Goal: Task Accomplishment & Management: Manage account settings

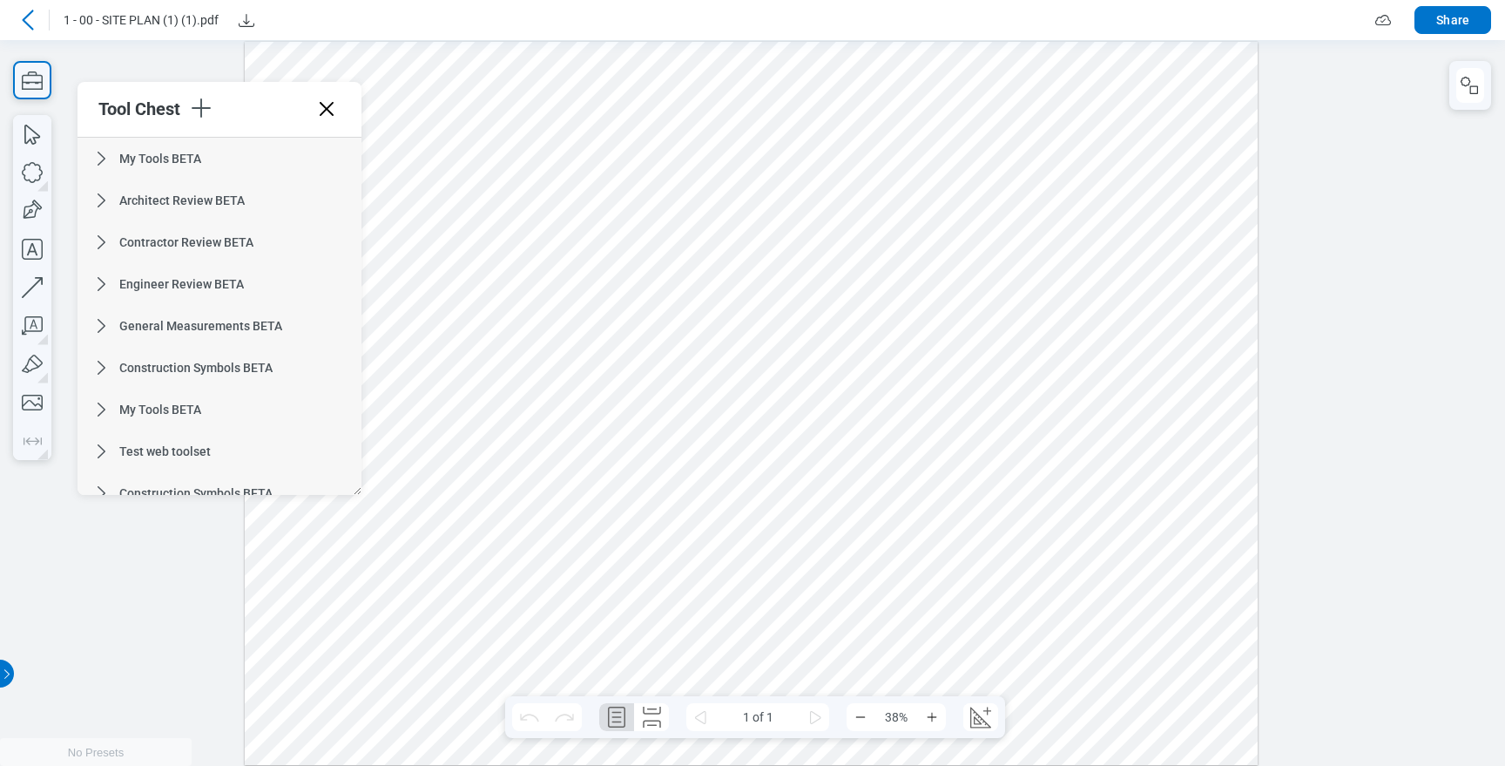
scroll to position [1002, 0]
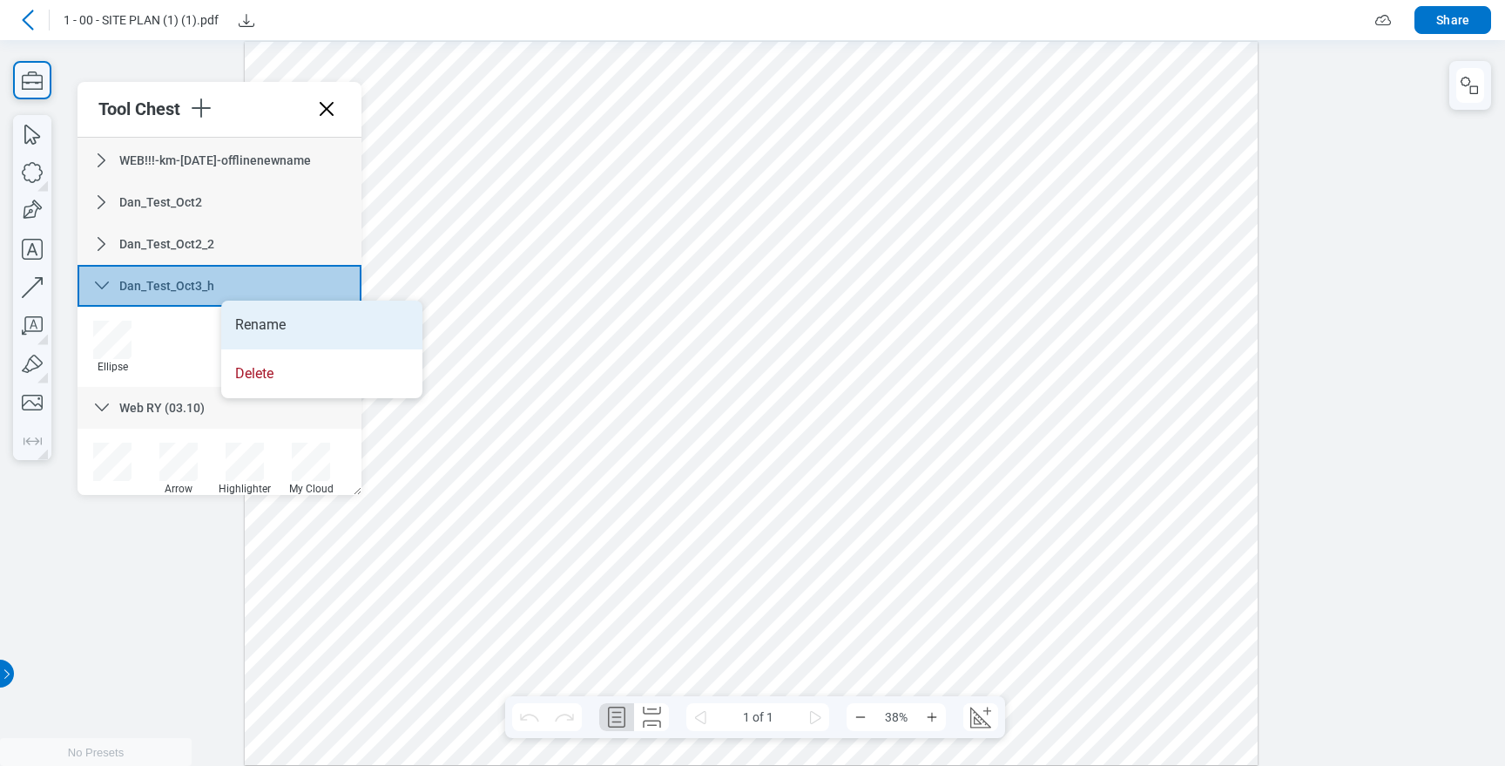
click at [239, 329] on li "Rename" at bounding box center [321, 325] width 201 height 49
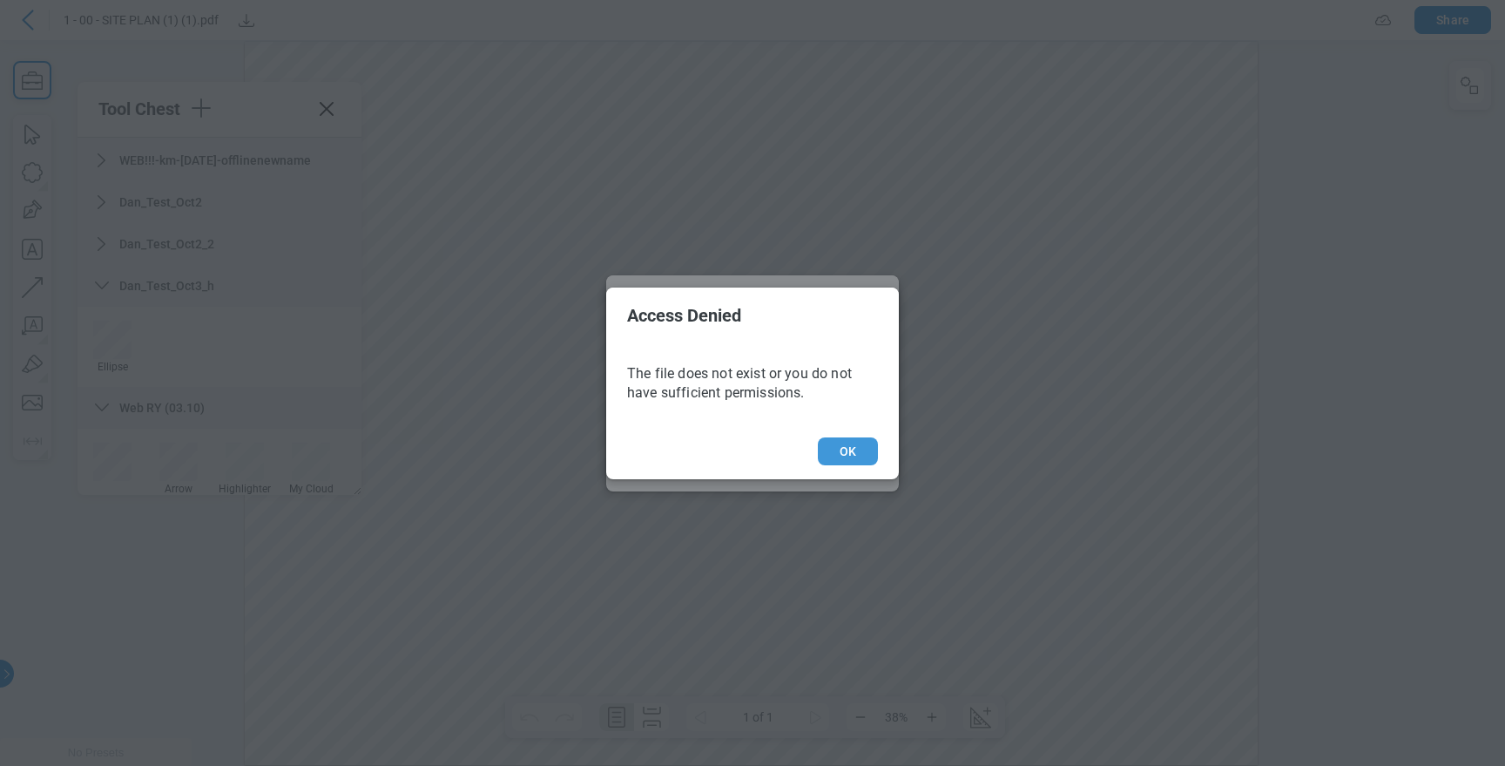
click at [848, 446] on button "OK" at bounding box center [848, 451] width 60 height 28
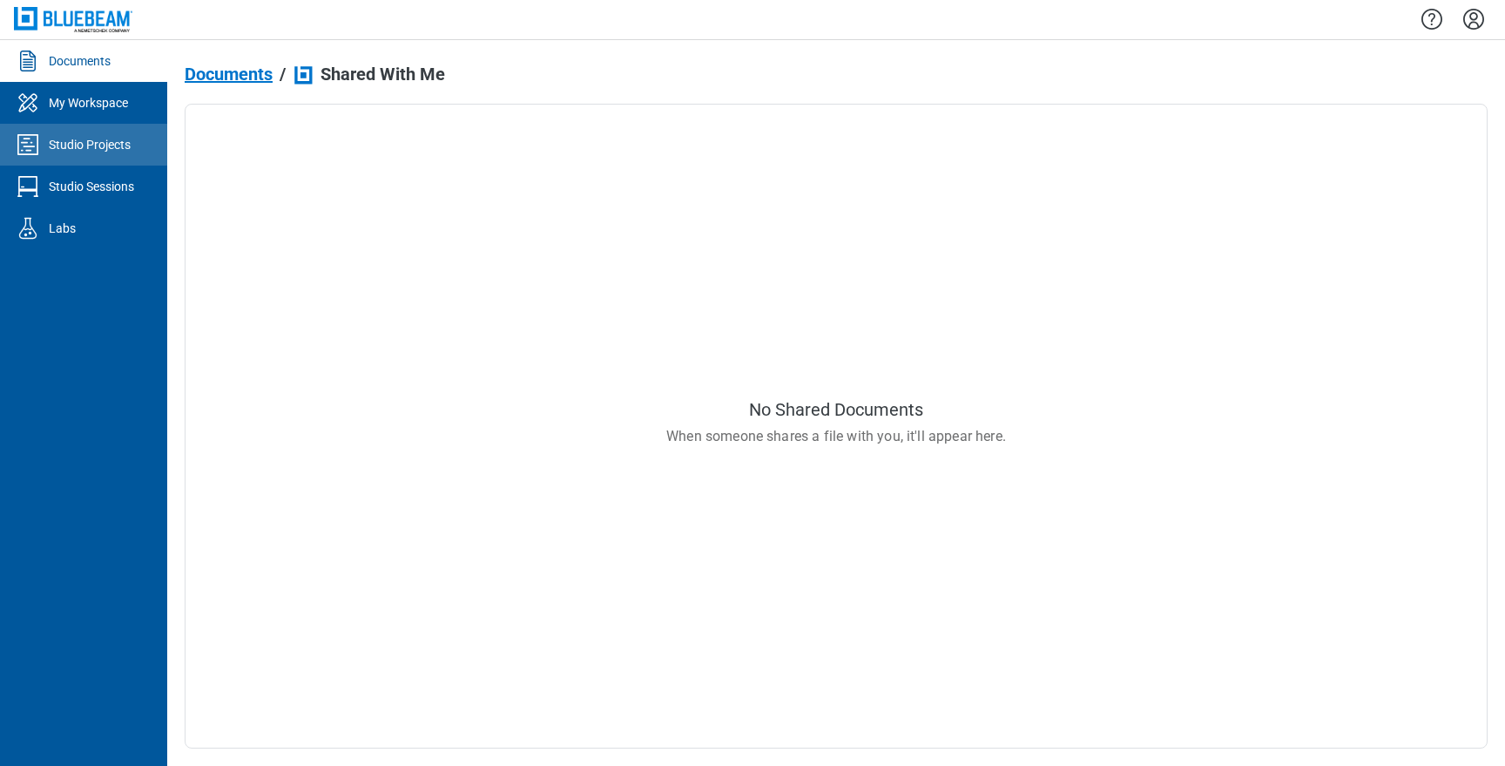
click at [104, 145] on div "Studio Projects" at bounding box center [90, 144] width 82 height 17
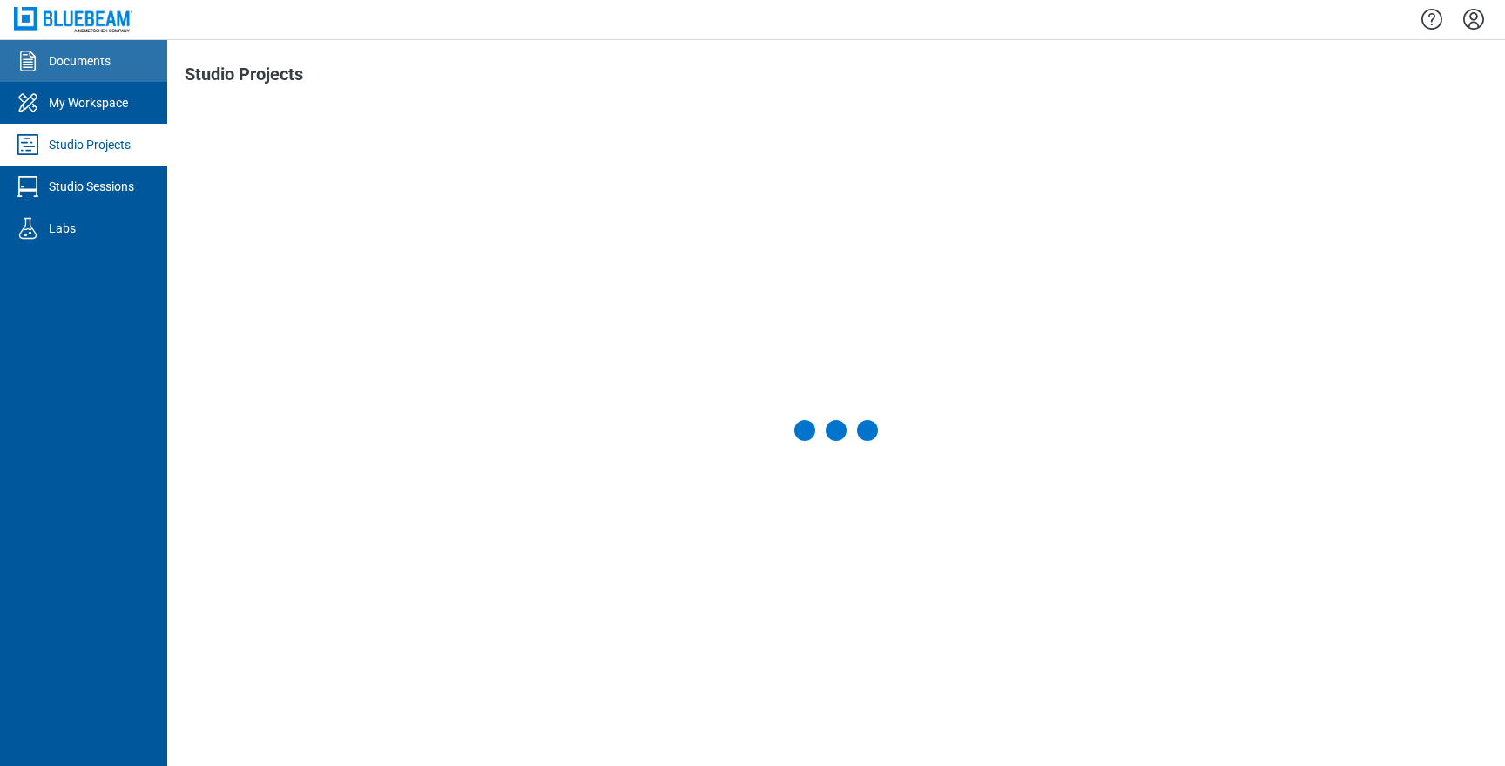
click at [113, 71] on link "Documents" at bounding box center [83, 61] width 167 height 42
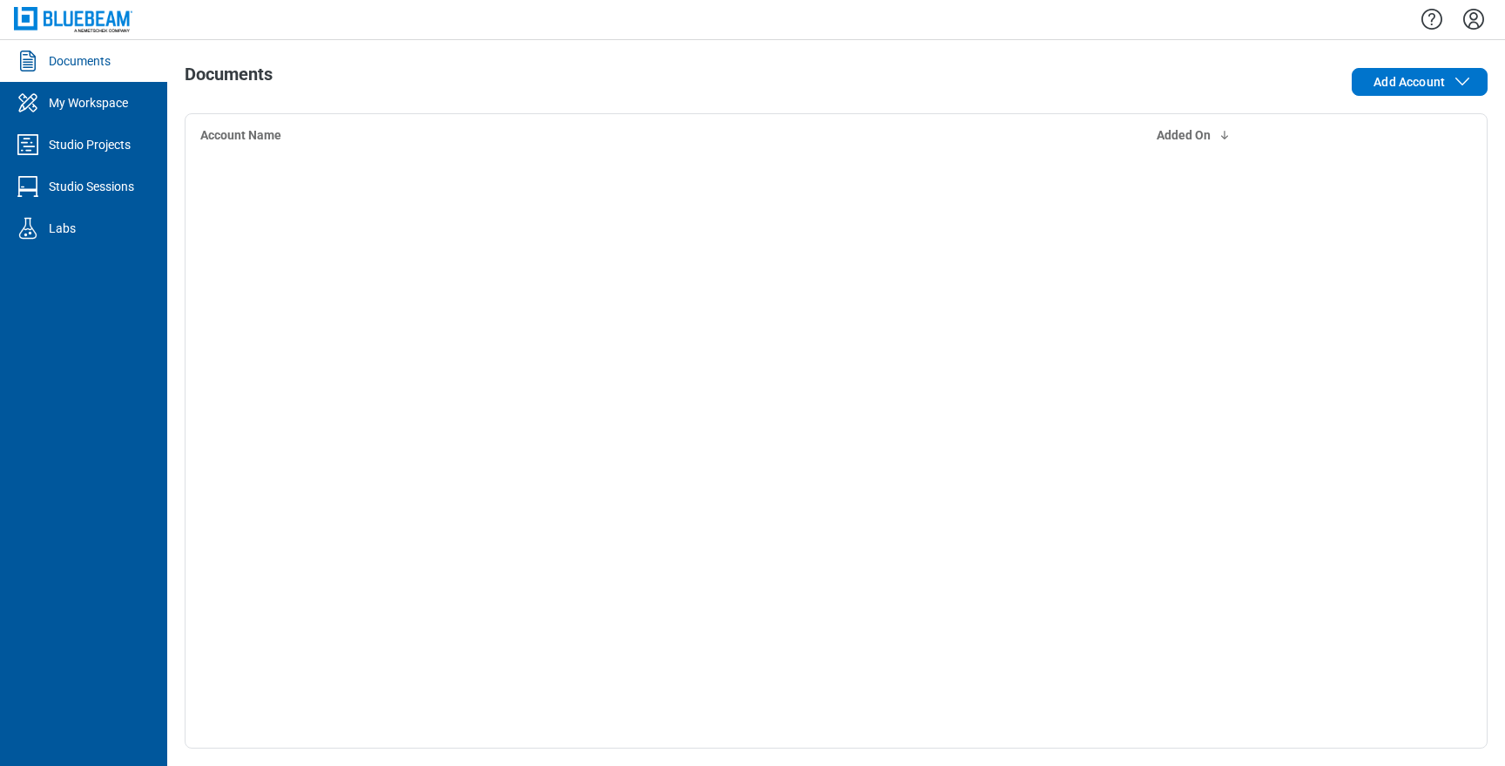
click at [113, 71] on link "Documents" at bounding box center [83, 61] width 167 height 42
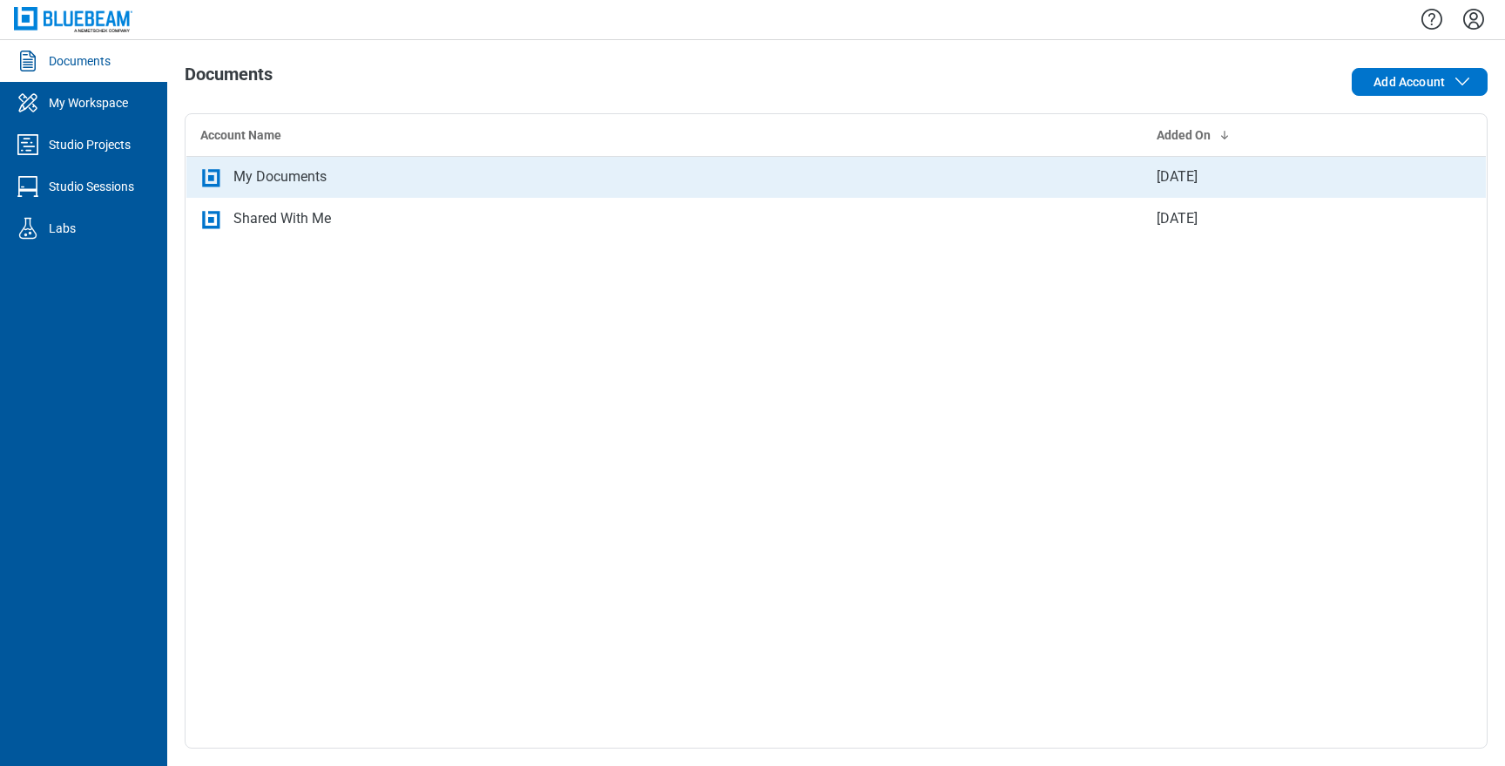
click at [243, 180] on div "My Documents" at bounding box center [279, 176] width 93 height 21
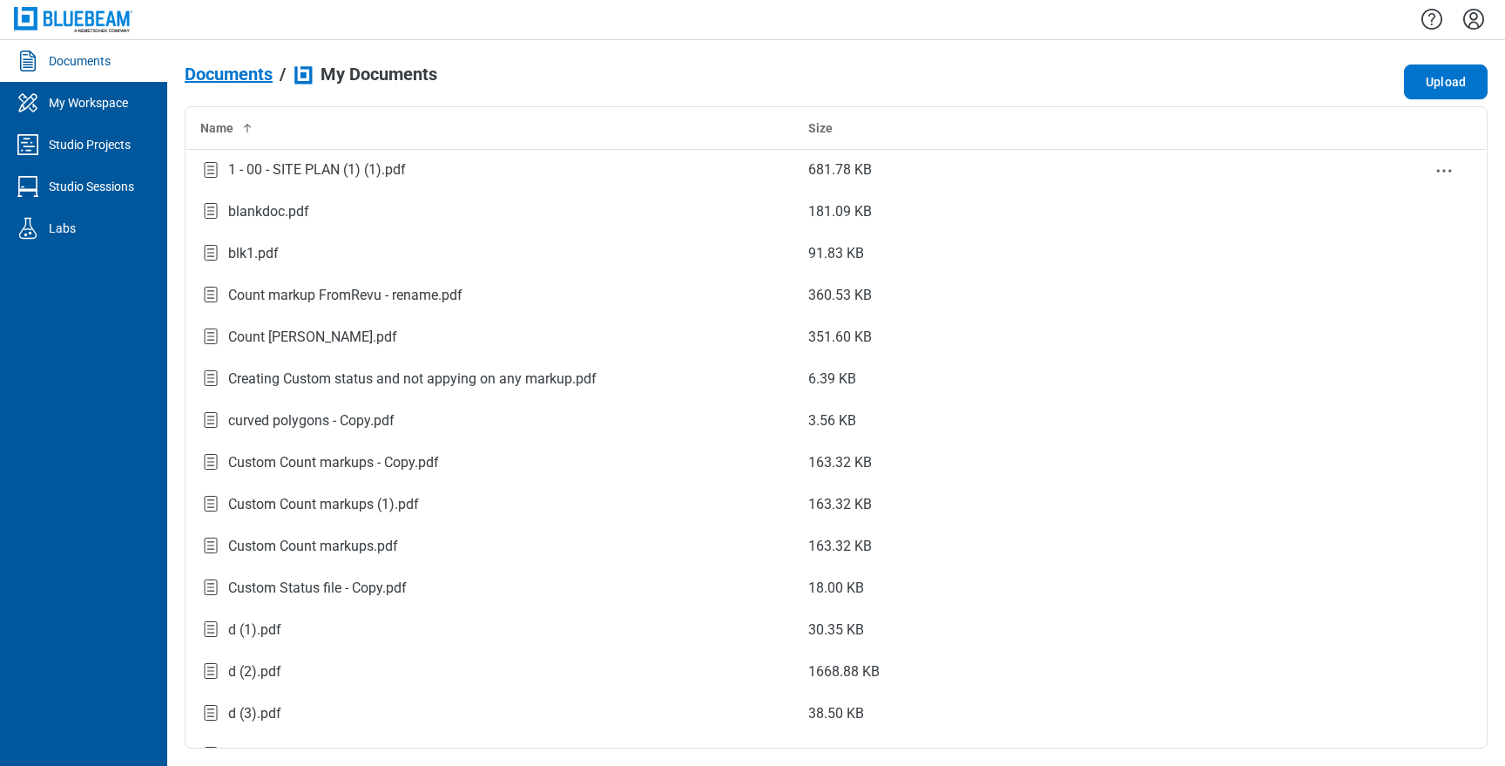
click at [243, 180] on div "1 - 00 - SITE PLAN (1) (1).pdf" at bounding box center [317, 169] width 178 height 21
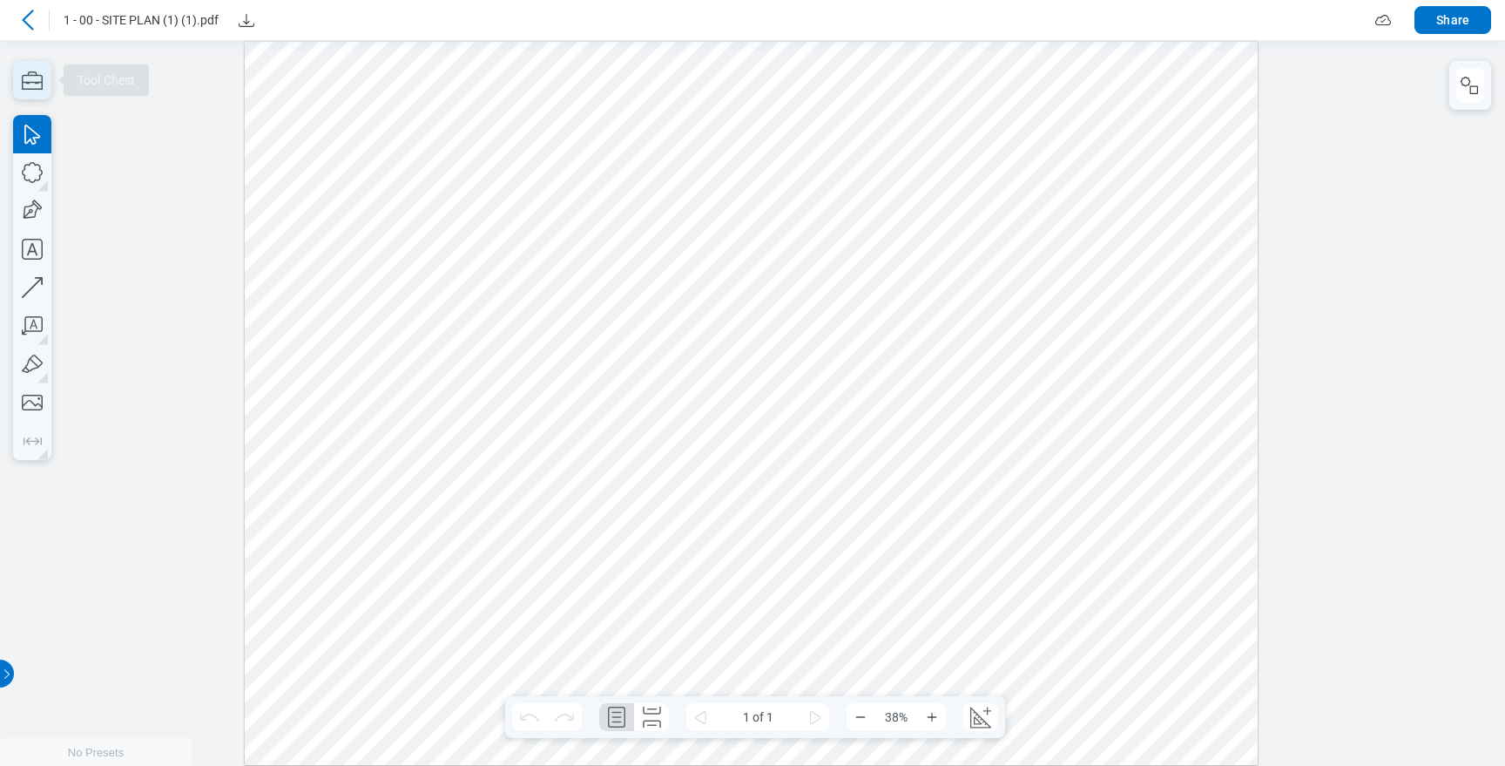
click at [23, 80] on icon "button" at bounding box center [32, 80] width 21 height 18
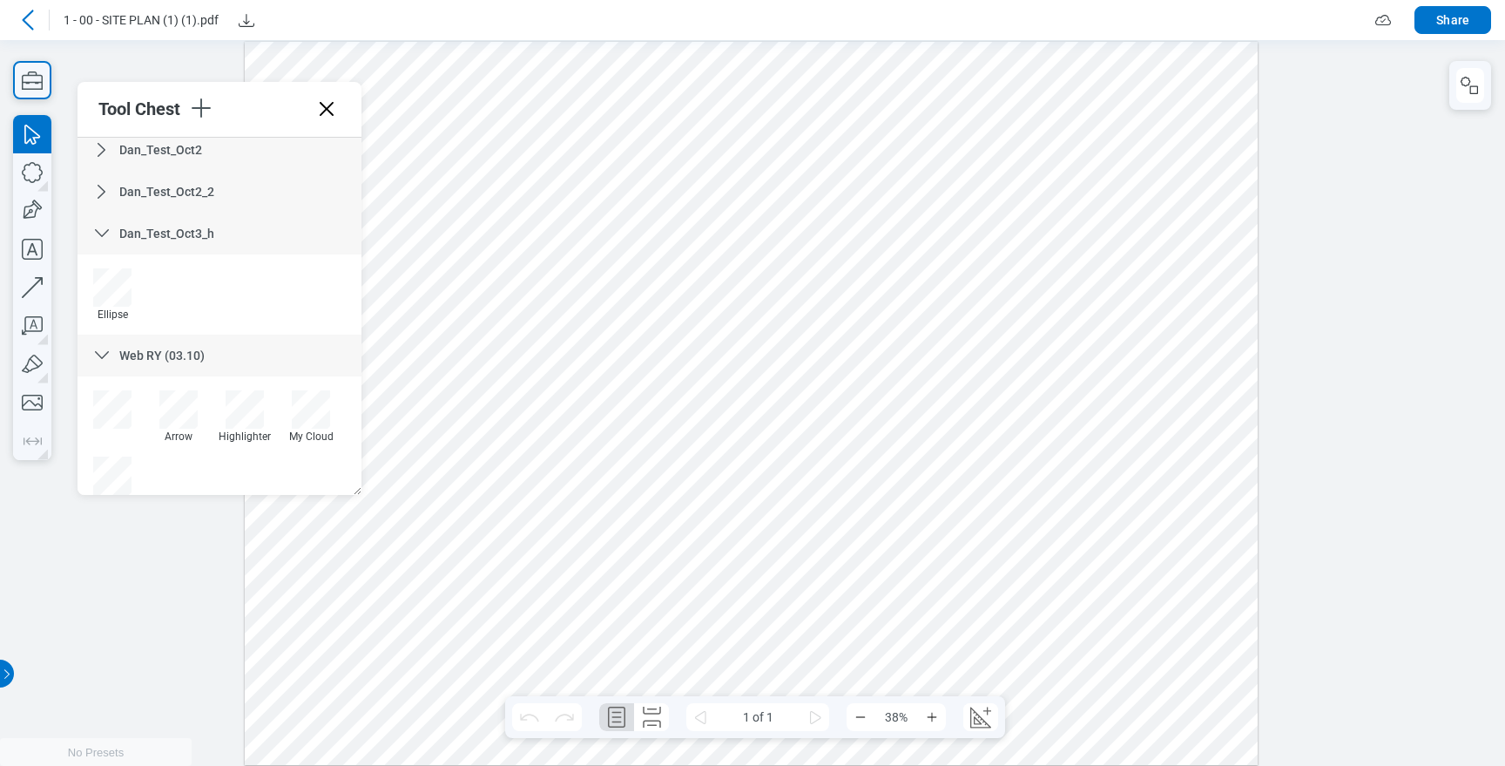
scroll to position [1082, 0]
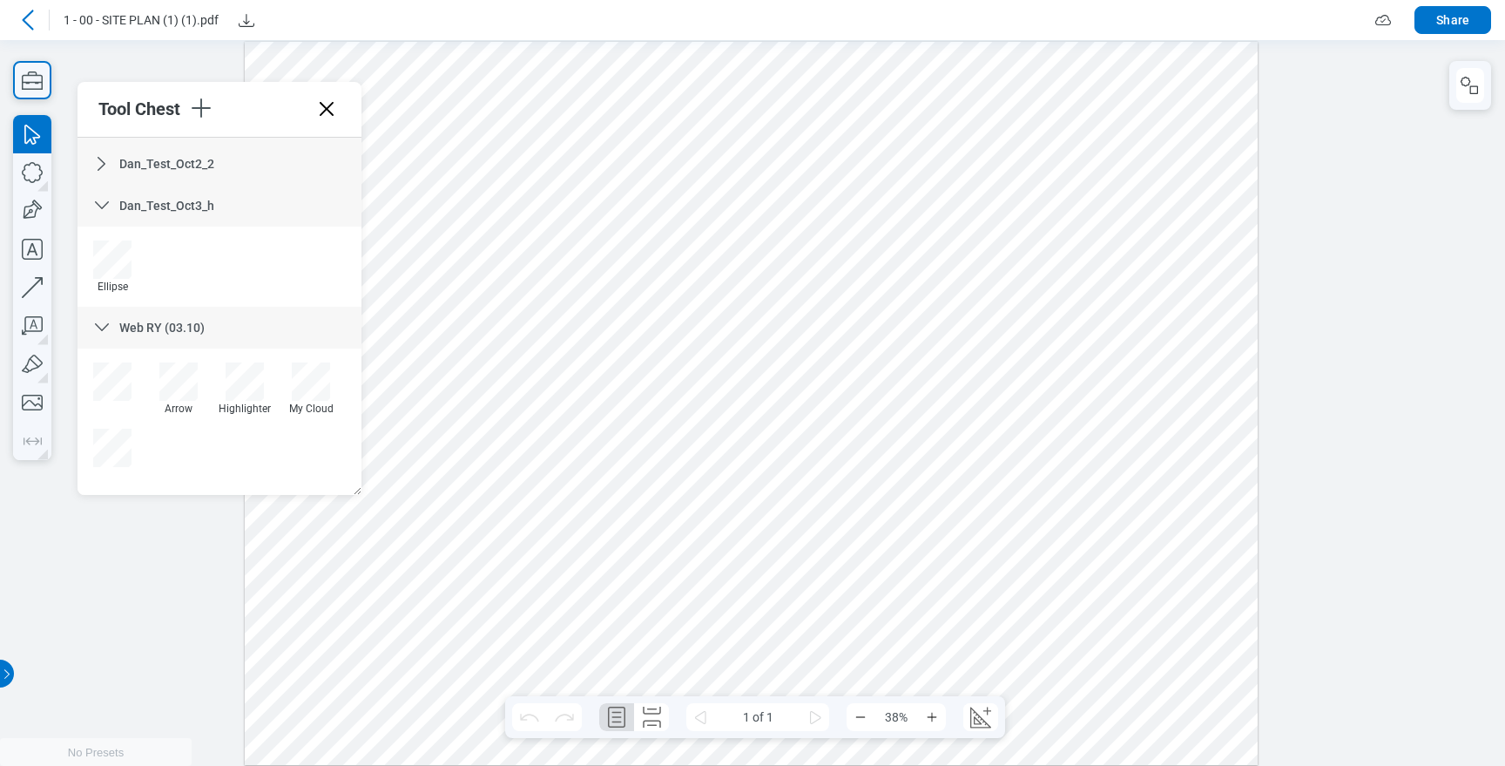
click at [206, 204] on span "Dan_Test_Oct3_h" at bounding box center [166, 206] width 95 height 14
click at [88, 280] on div "Dan_Test_Oct3_h" at bounding box center [220, 286] width 284 height 42
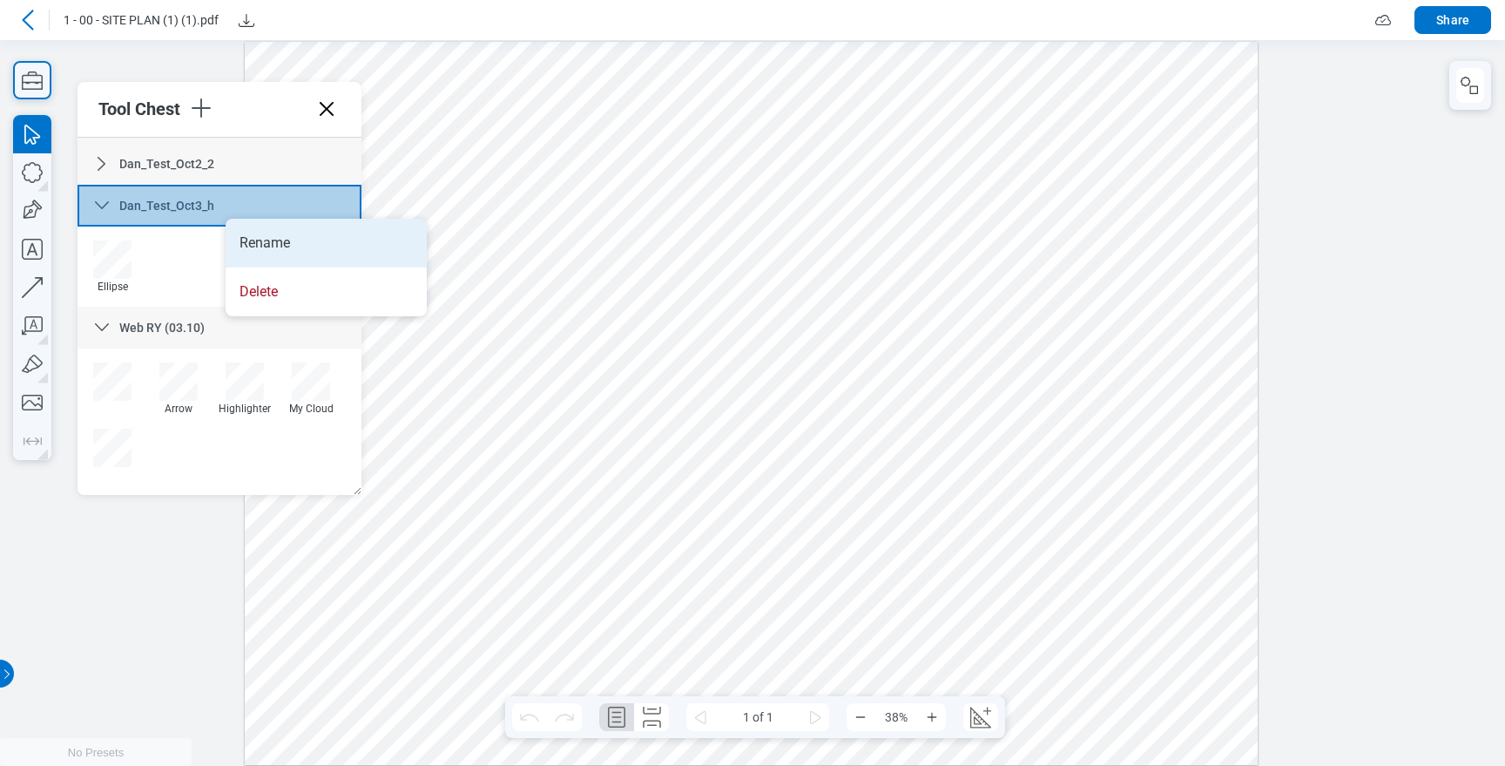
click at [248, 240] on li "Rename" at bounding box center [326, 243] width 201 height 49
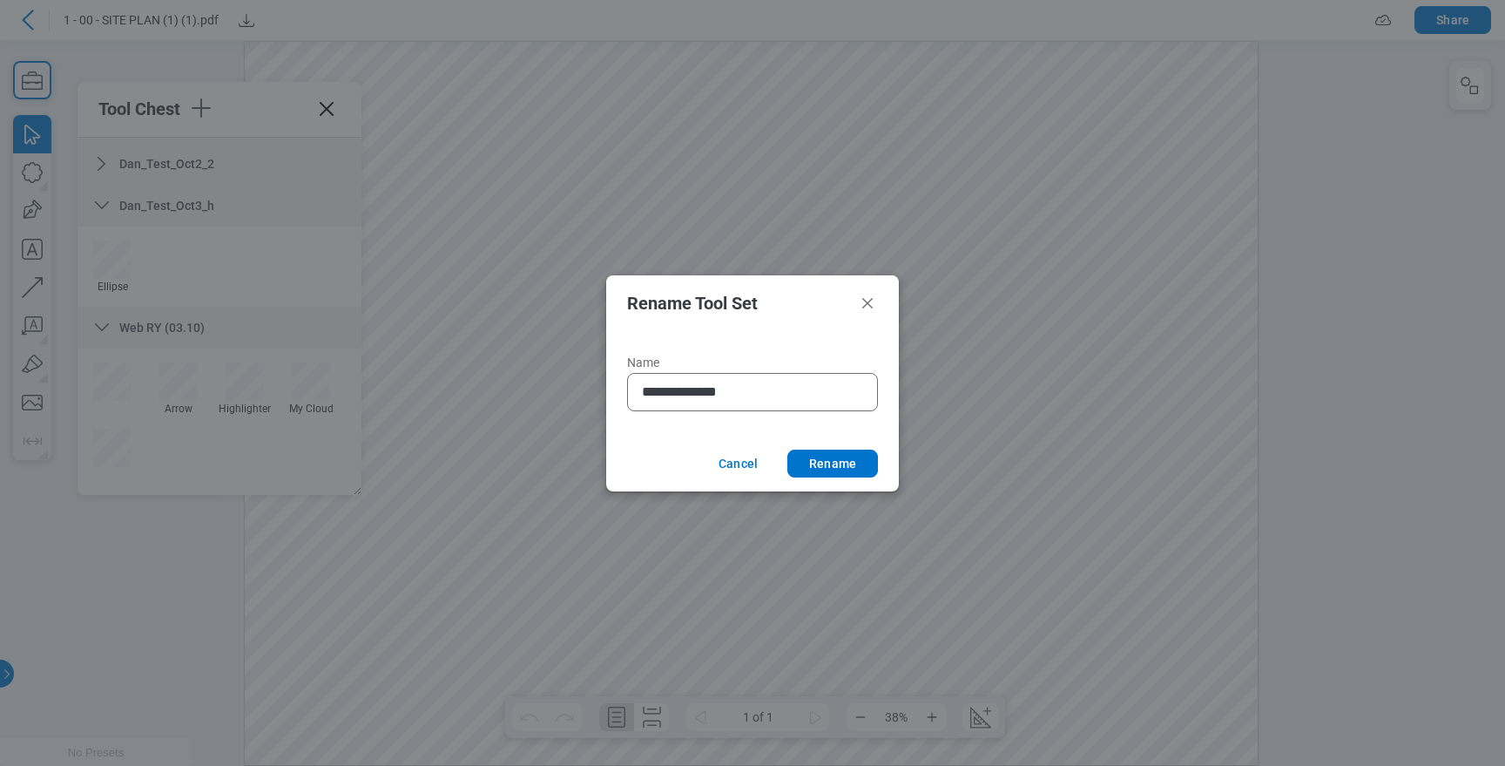
type input "**********"
click button "Rename" at bounding box center [832, 463] width 91 height 28
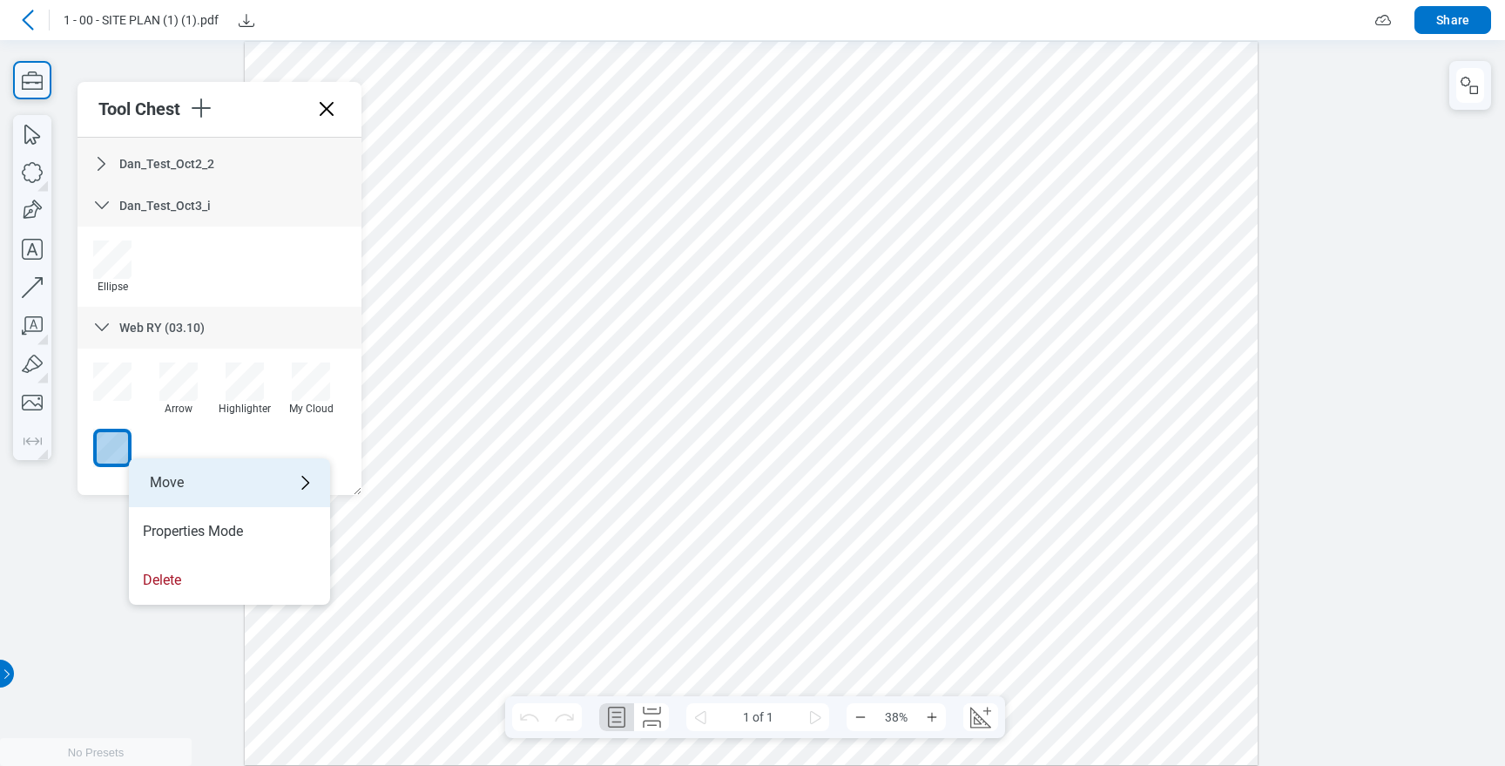
click at [258, 483] on div "Move" at bounding box center [229, 482] width 201 height 49
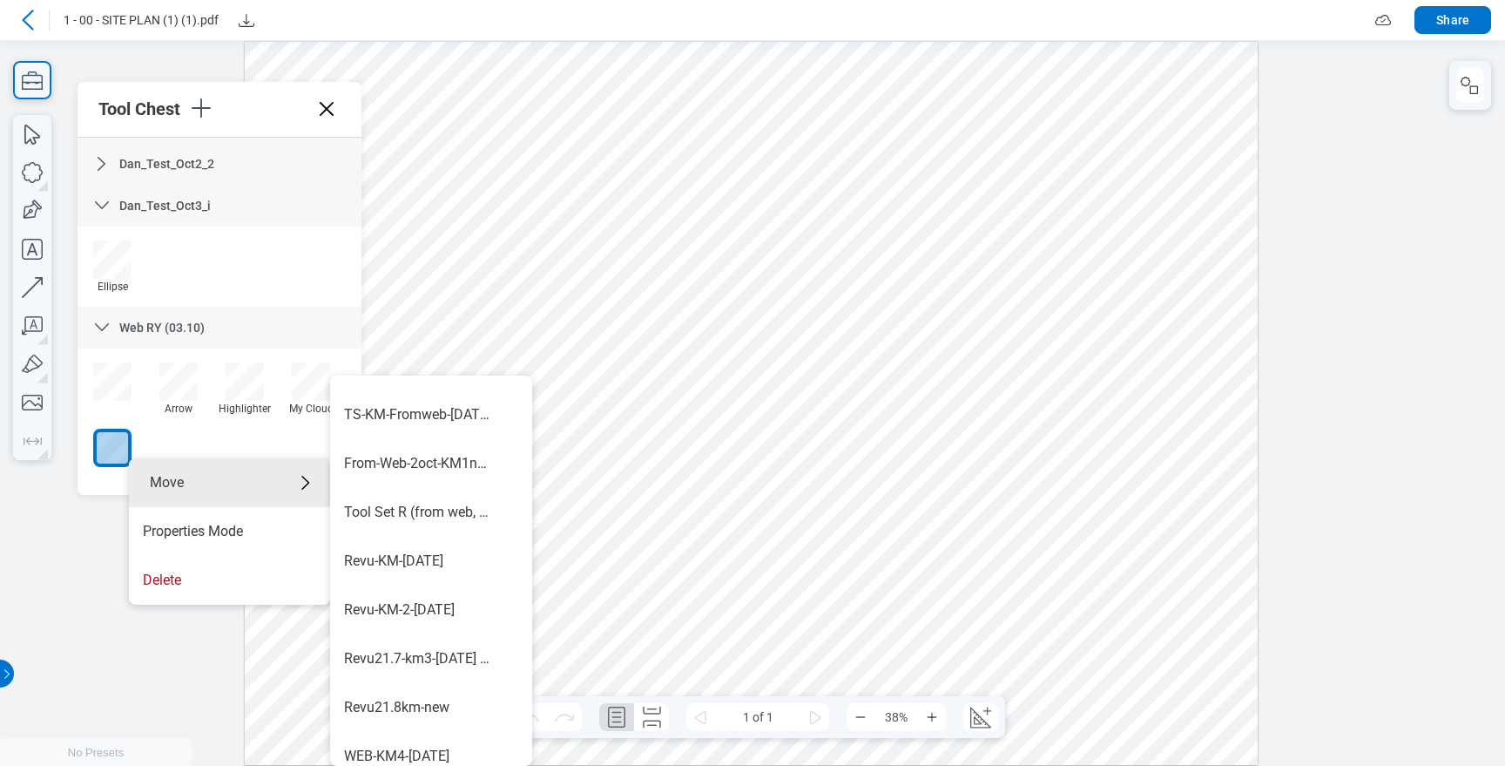
scroll to position [1024, 0]
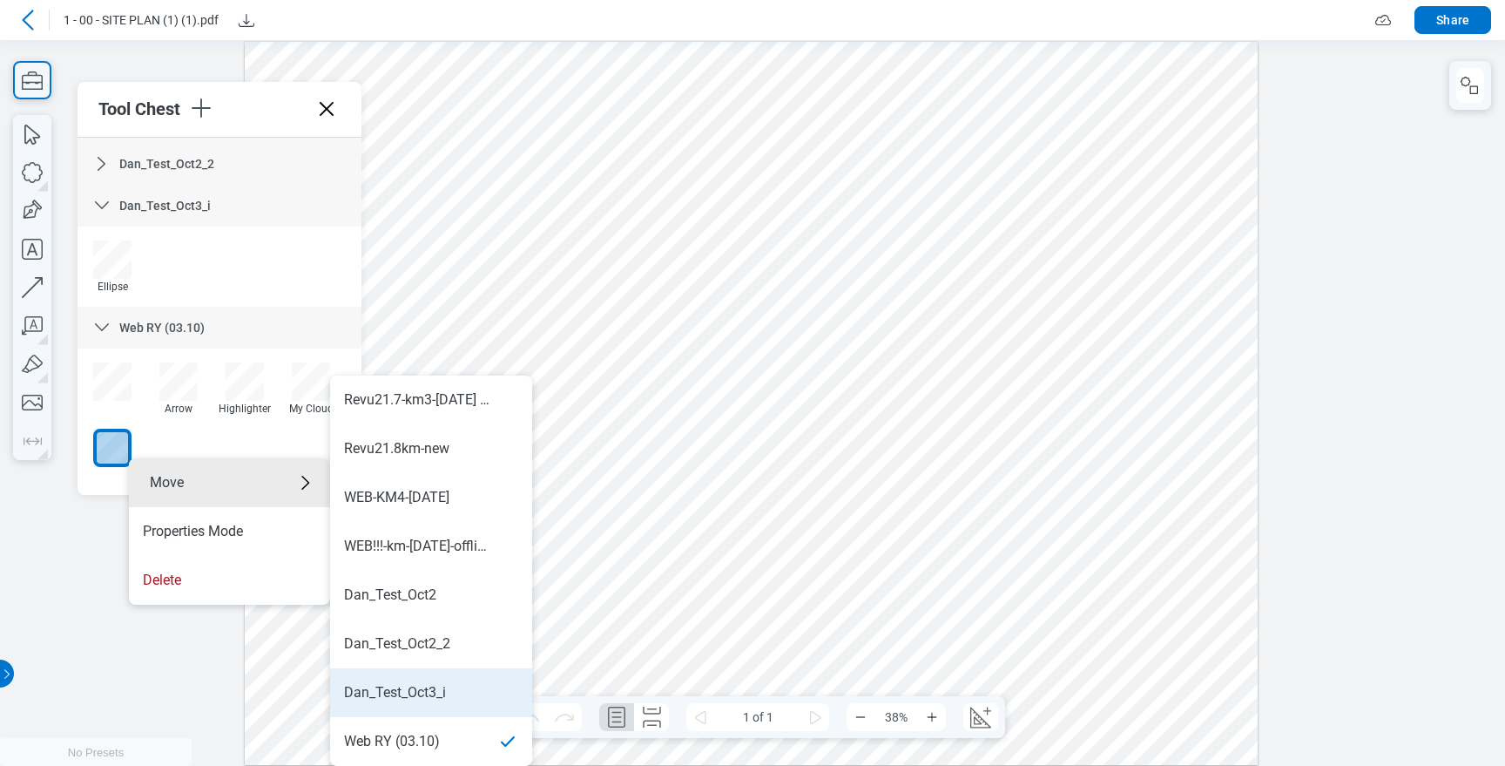
click at [426, 686] on div "Dan_Test_Oct3_i" at bounding box center [395, 692] width 102 height 19
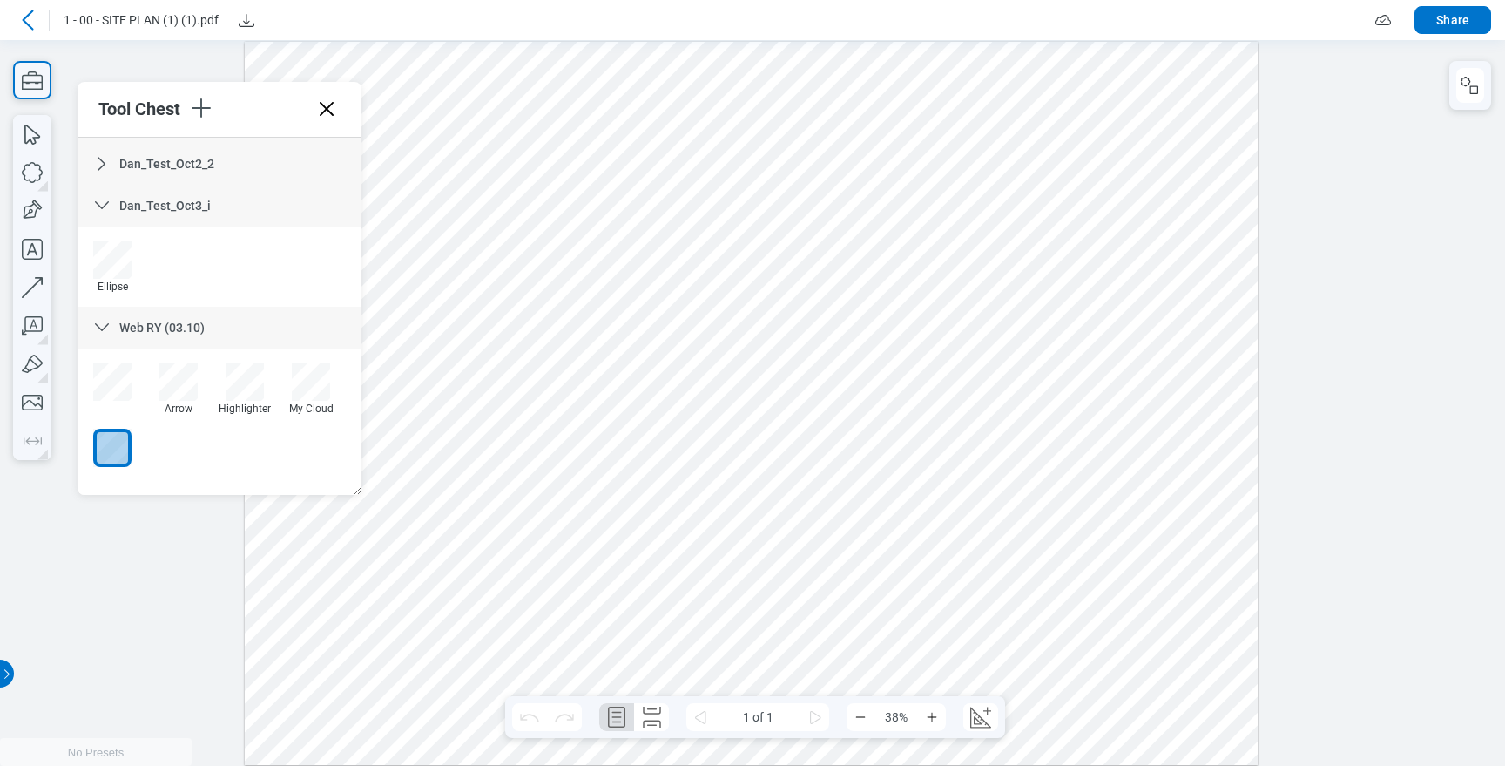
scroll to position [1016, 0]
